Goal: Task Accomplishment & Management: Use online tool/utility

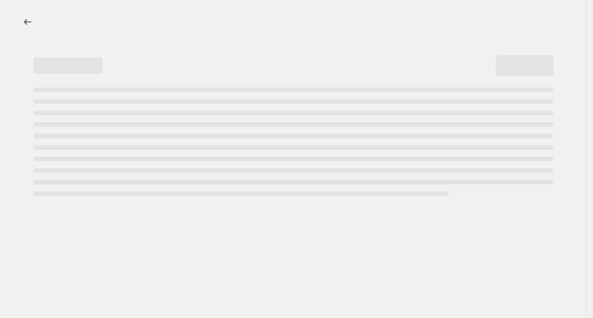
select select "percentage"
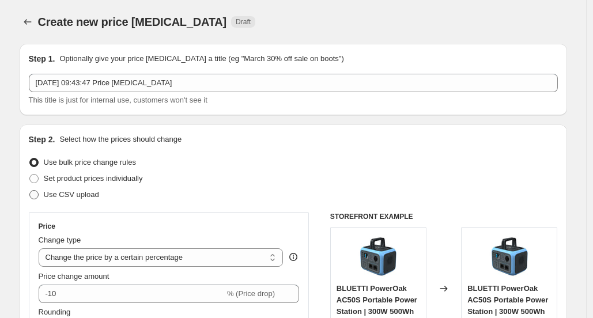
click at [88, 196] on span "Use CSV upload" at bounding box center [71, 194] width 55 height 9
click at [30, 191] on input "Use CSV upload" at bounding box center [29, 190] width 1 height 1
radio input "true"
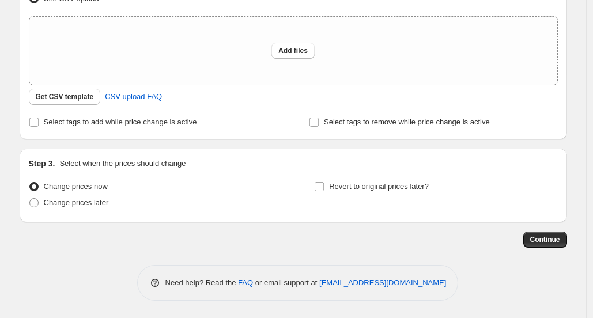
scroll to position [138, 0]
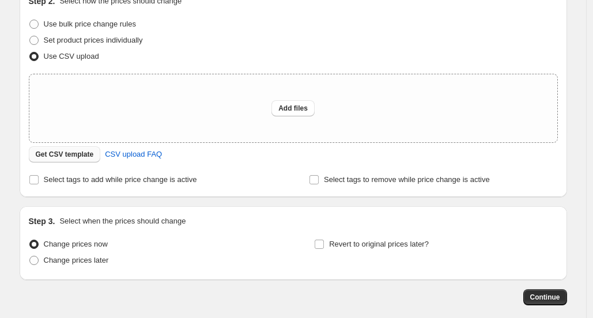
click at [60, 159] on span "Get CSV template" at bounding box center [65, 154] width 58 height 9
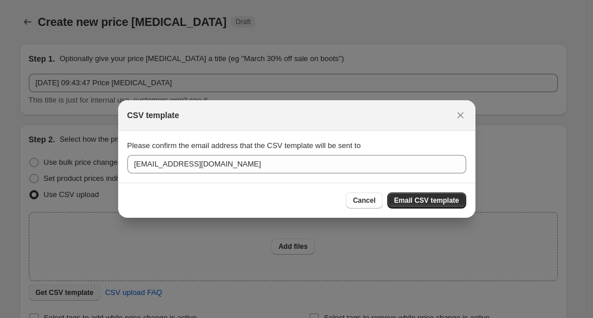
scroll to position [0, 0]
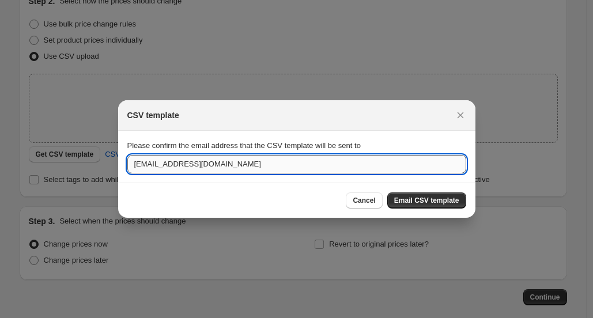
click at [273, 161] on input "[EMAIL_ADDRESS][DOMAIN_NAME]" at bounding box center [296, 164] width 339 height 18
type input "j"
type input "J"
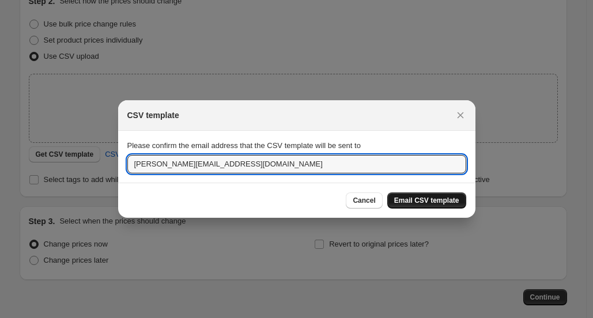
type input "[PERSON_NAME][EMAIL_ADDRESS][DOMAIN_NAME]"
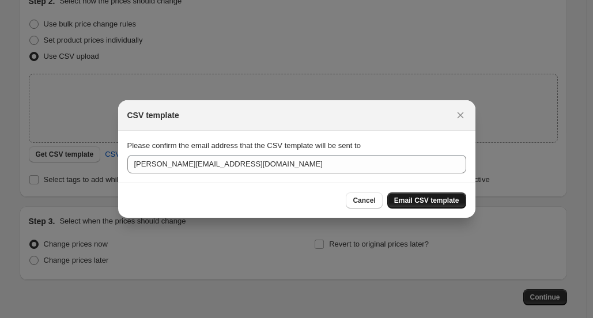
click at [436, 199] on span "Email CSV template" at bounding box center [426, 200] width 65 height 9
